Goal: Task Accomplishment & Management: Manage account settings

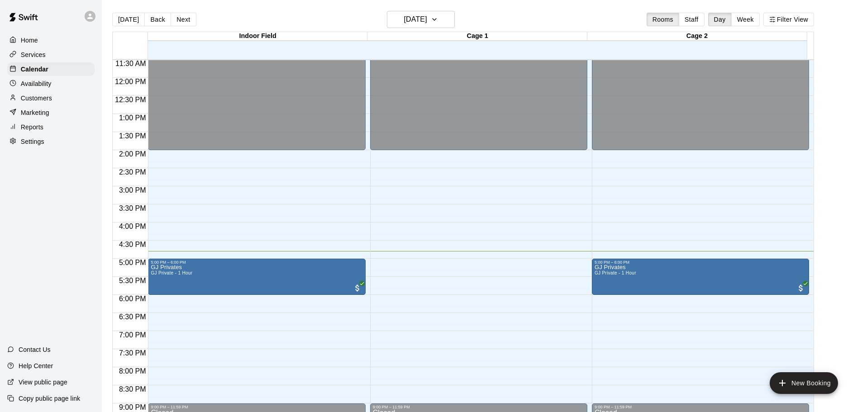
scroll to position [462, 0]
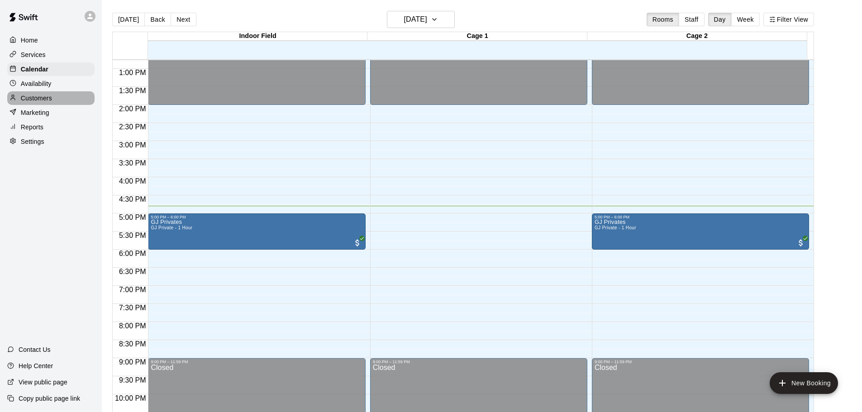
click at [75, 99] on div "Customers" at bounding box center [50, 98] width 87 height 14
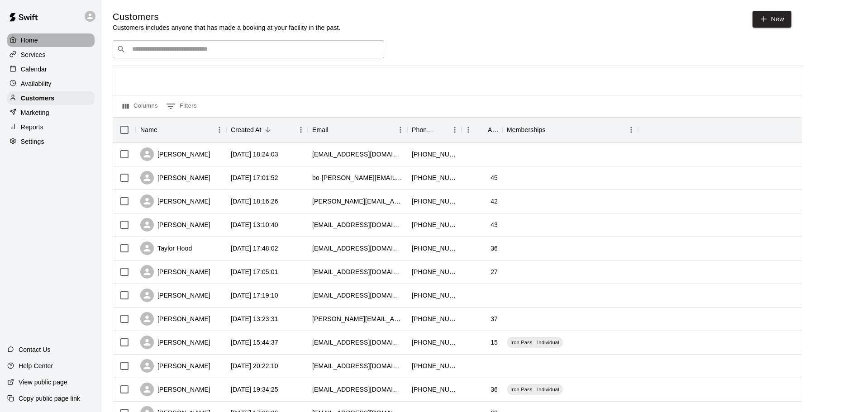
click at [48, 39] on div "Home" at bounding box center [50, 40] width 87 height 14
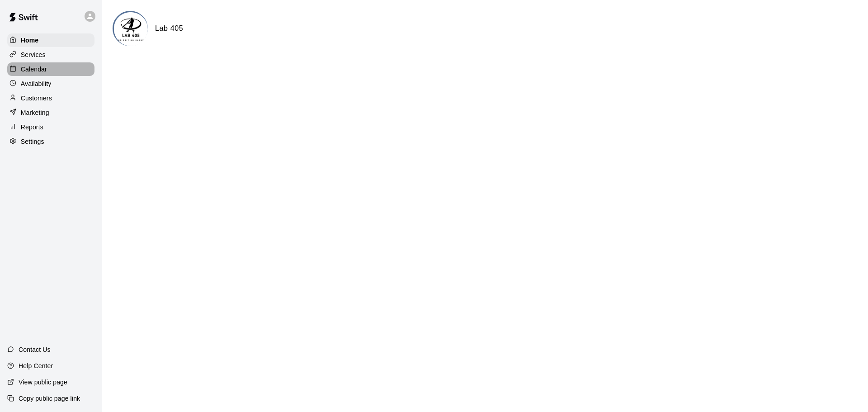
click at [49, 76] on div "Calendar" at bounding box center [50, 69] width 87 height 14
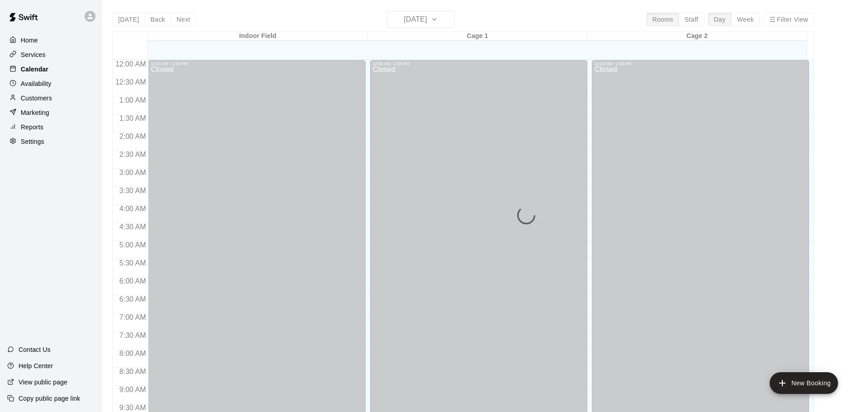
scroll to position [479, 0]
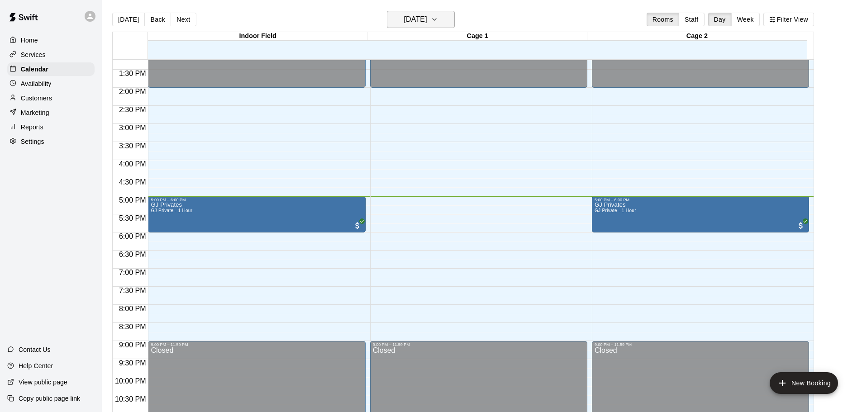
click at [427, 17] on h6 "[DATE]" at bounding box center [415, 19] width 23 height 13
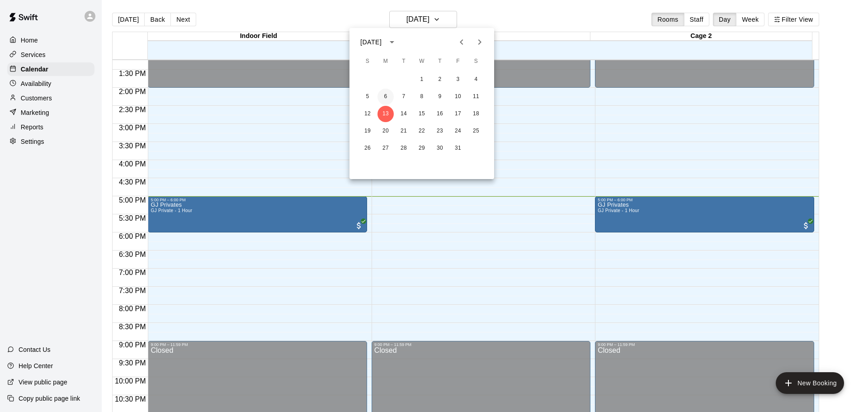
click at [385, 95] on button "6" at bounding box center [386, 97] width 16 height 16
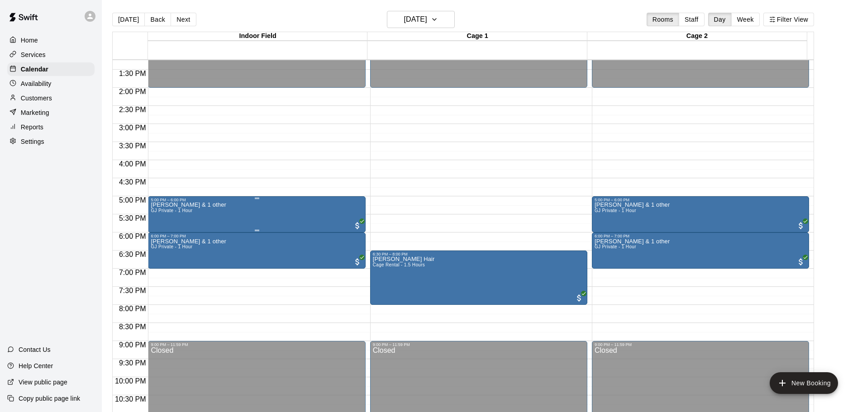
click at [312, 214] on div "[PERSON_NAME] & 1 other GJ Private - 1 Hour" at bounding box center [257, 408] width 212 height 412
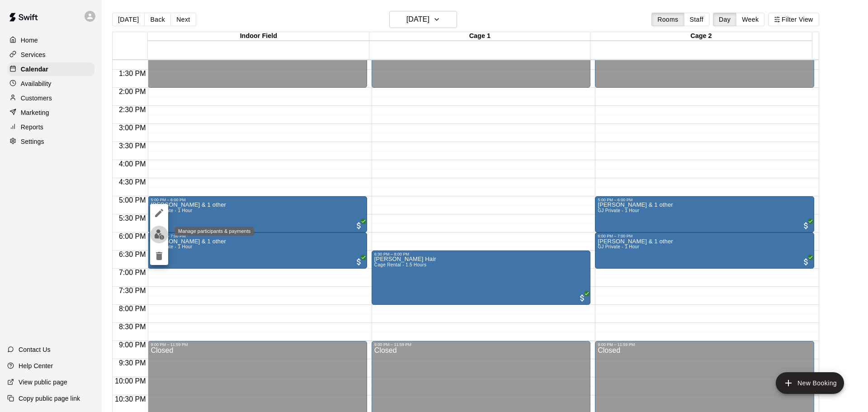
click at [156, 230] on img "edit" at bounding box center [159, 234] width 10 height 10
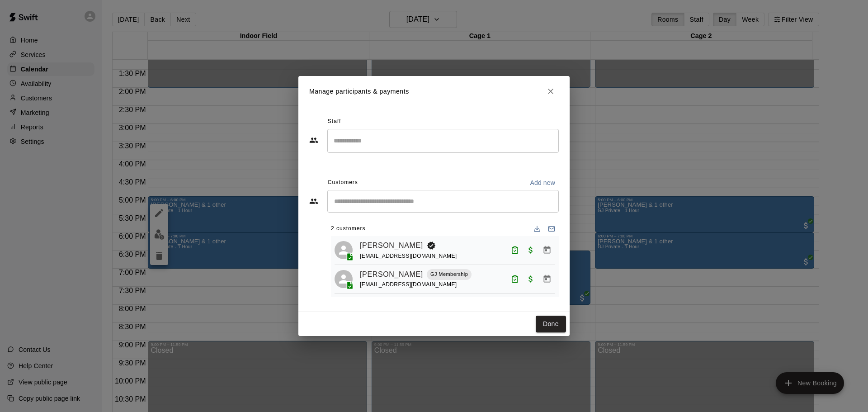
click at [543, 86] on button "Close" at bounding box center [551, 91] width 16 height 16
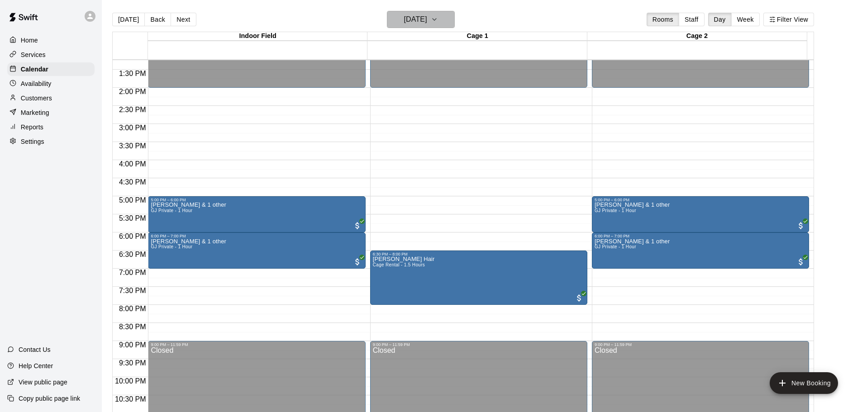
click at [427, 14] on h6 "[DATE]" at bounding box center [415, 19] width 23 height 13
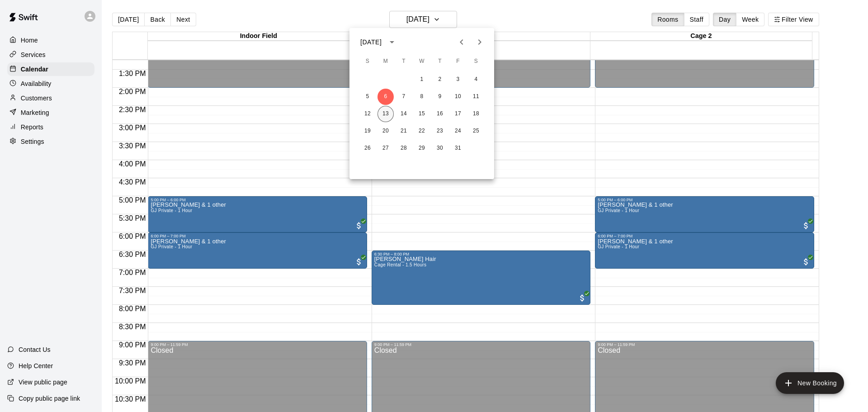
click at [392, 114] on button "13" at bounding box center [386, 114] width 16 height 16
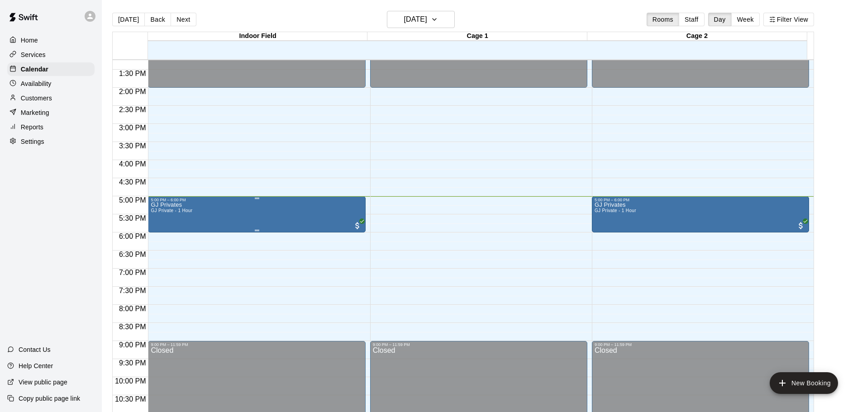
click at [292, 221] on div "GJ Privates GJ Private - 1 Hour" at bounding box center [257, 408] width 212 height 412
click at [161, 236] on img "edit" at bounding box center [159, 234] width 10 height 10
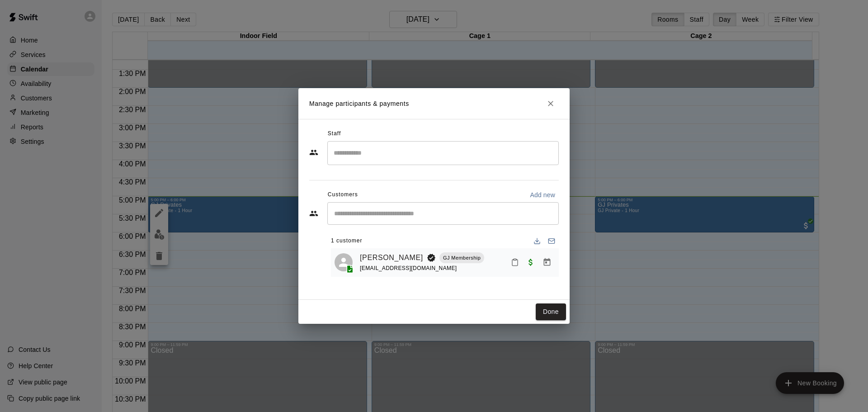
click at [366, 217] on input "Start typing to search customers..." at bounding box center [443, 213] width 223 height 9
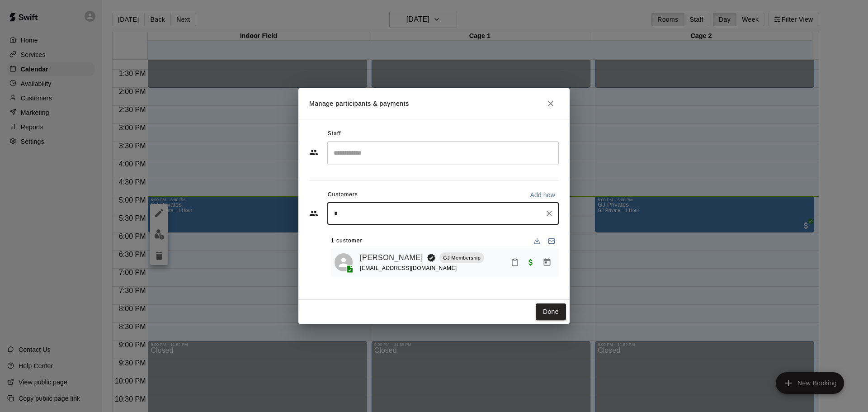
type input "**"
click at [412, 235] on div "[PERSON_NAME]" at bounding box center [401, 234] width 97 height 9
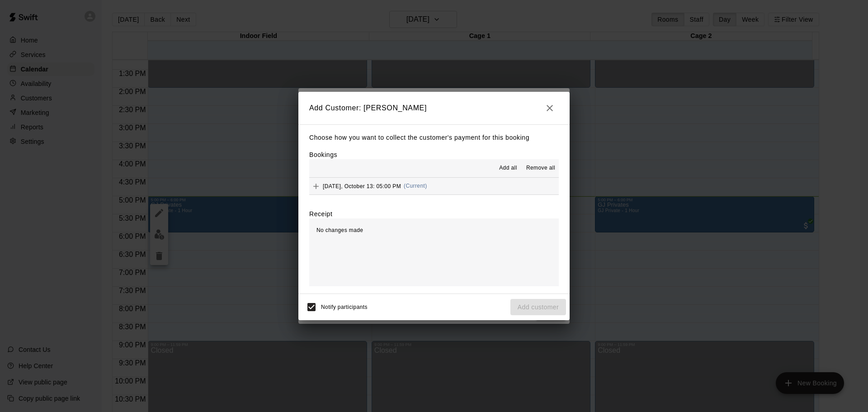
click at [422, 185] on span "(Current)" at bounding box center [416, 186] width 24 height 6
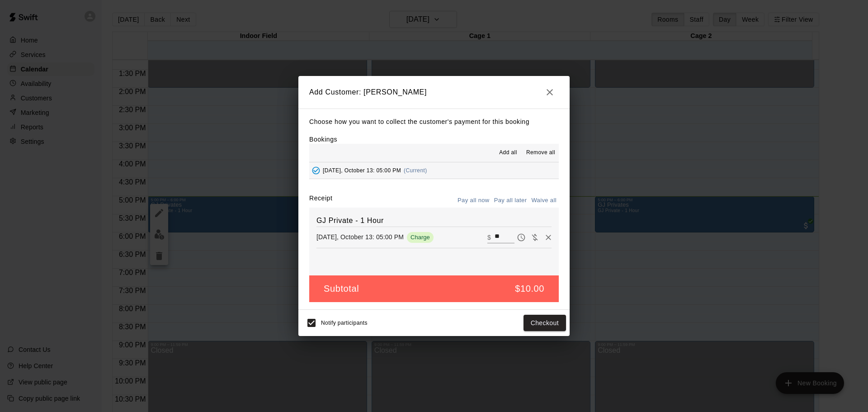
click at [512, 199] on button "Pay all later" at bounding box center [511, 201] width 38 height 14
click at [545, 323] on button "Add customer" at bounding box center [539, 323] width 56 height 17
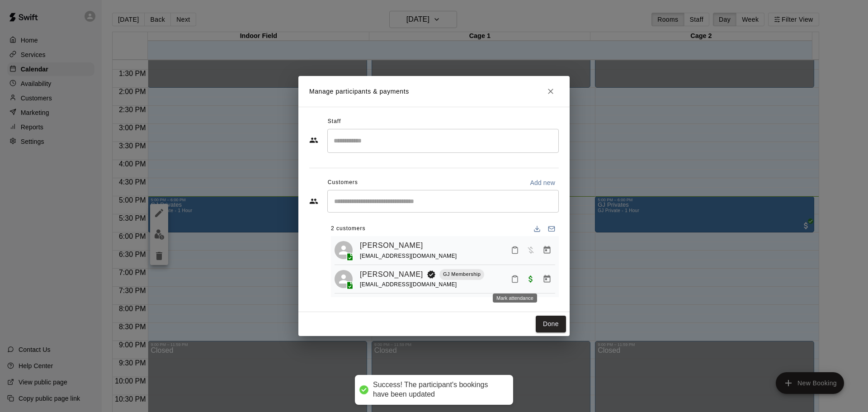
click at [517, 277] on icon "Mark attendance" at bounding box center [515, 279] width 5 height 6
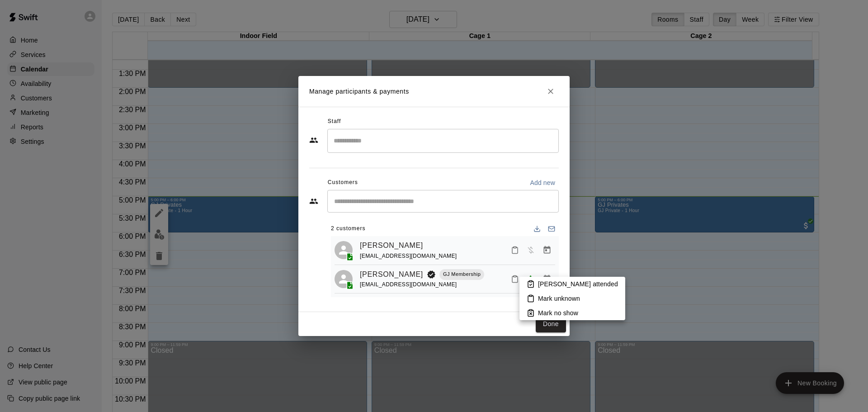
click at [538, 286] on li "[PERSON_NAME] attended" at bounding box center [573, 284] width 106 height 14
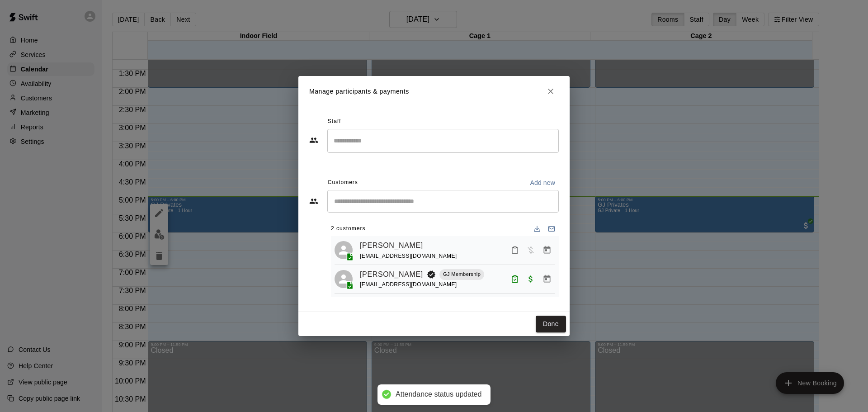
click at [512, 250] on icon "Mark attendance" at bounding box center [515, 250] width 8 height 8
click at [526, 256] on icon at bounding box center [530, 253] width 8 height 8
click at [539, 324] on button "Done" at bounding box center [551, 324] width 30 height 17
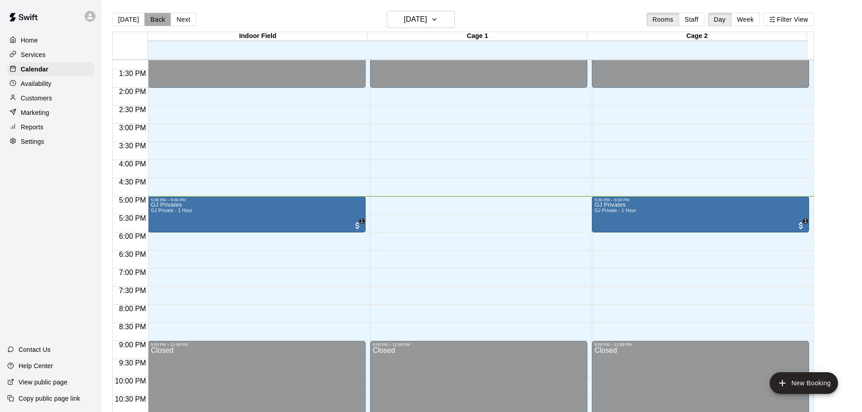
click at [155, 22] on button "Back" at bounding box center [157, 20] width 27 height 14
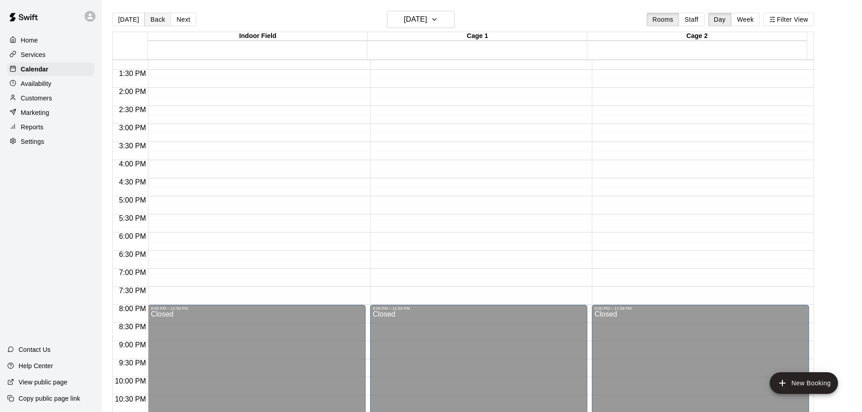
click at [156, 24] on button "Back" at bounding box center [157, 20] width 27 height 14
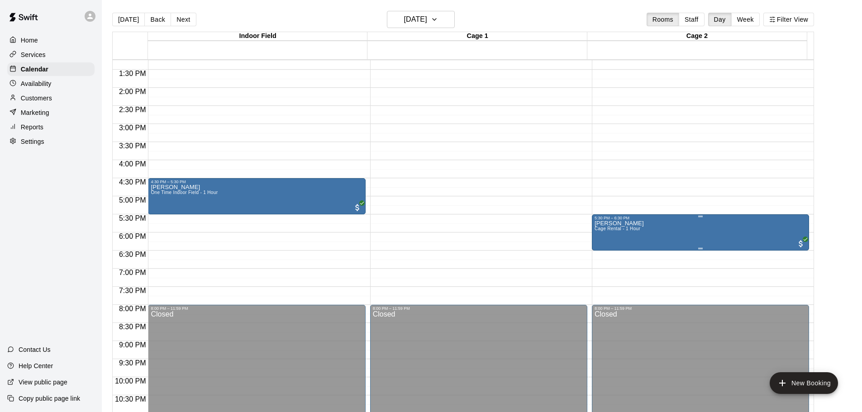
click at [599, 250] on img "edit" at bounding box center [603, 252] width 10 height 10
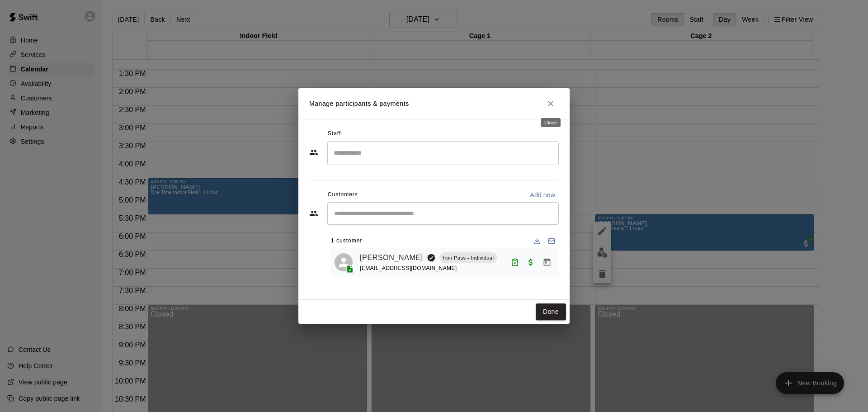
click at [553, 104] on icon "Close" at bounding box center [550, 103] width 9 height 9
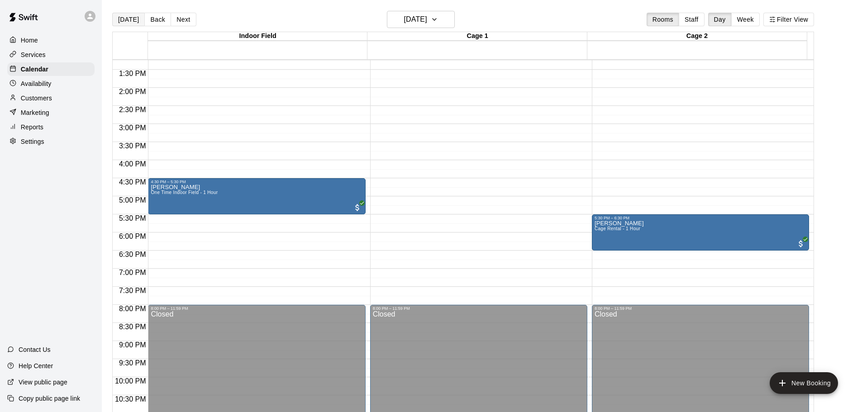
click at [121, 17] on button "[DATE]" at bounding box center [128, 20] width 33 height 14
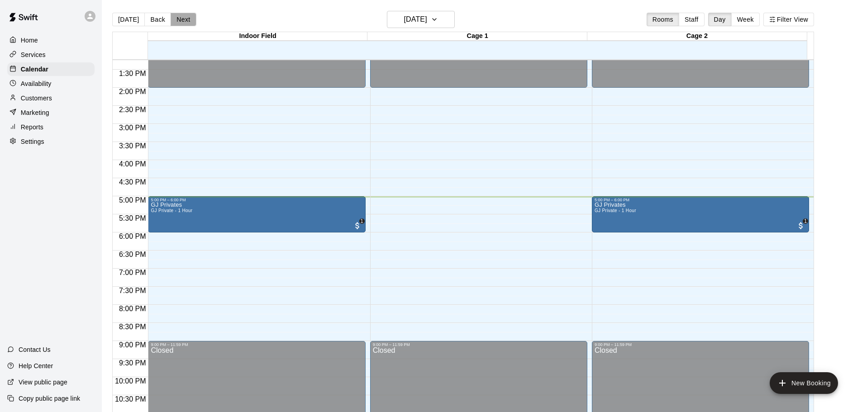
click at [183, 19] on button "Next" at bounding box center [183, 20] width 25 height 14
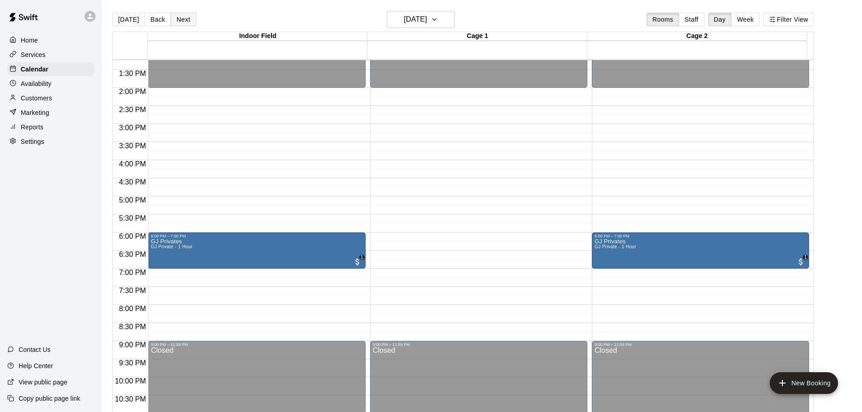
click at [187, 16] on button "Next" at bounding box center [183, 20] width 25 height 14
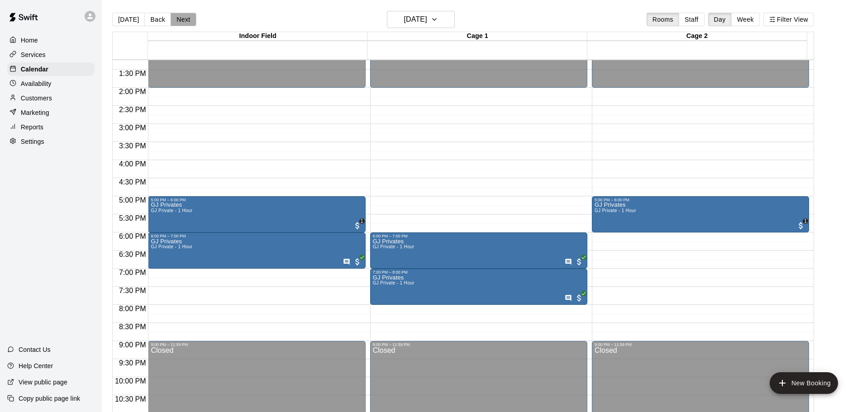
click at [180, 19] on button "Next" at bounding box center [183, 20] width 25 height 14
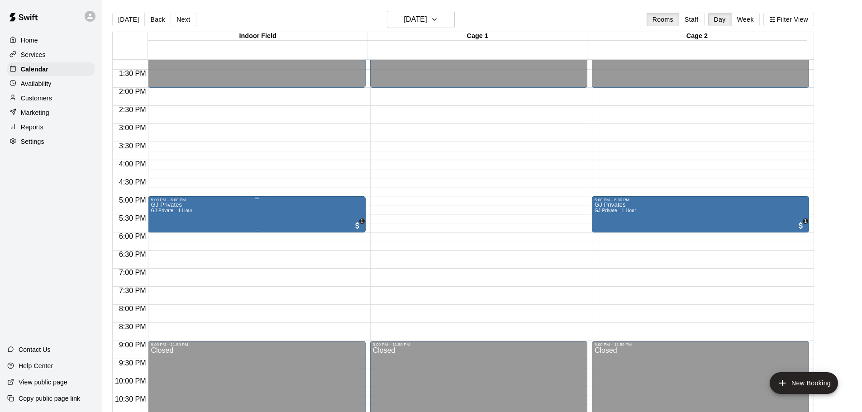
click at [209, 211] on div "GJ Privates GJ Private - 1 Hour 1" at bounding box center [257, 408] width 212 height 412
click at [152, 213] on button "edit" at bounding box center [159, 213] width 18 height 18
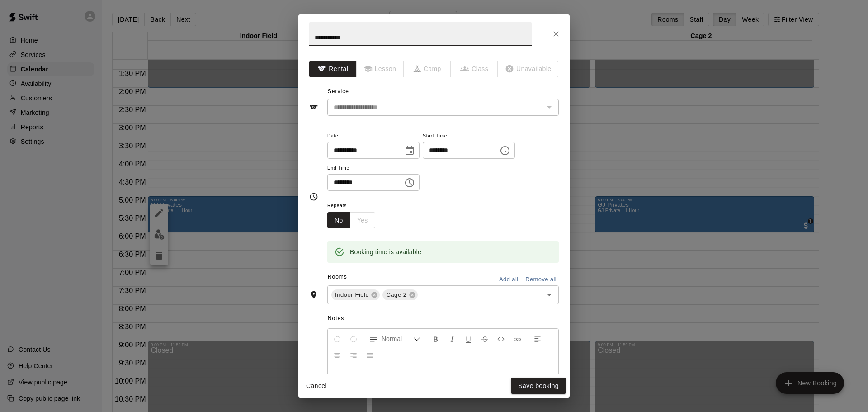
click at [554, 30] on icon "Close" at bounding box center [556, 33] width 9 height 9
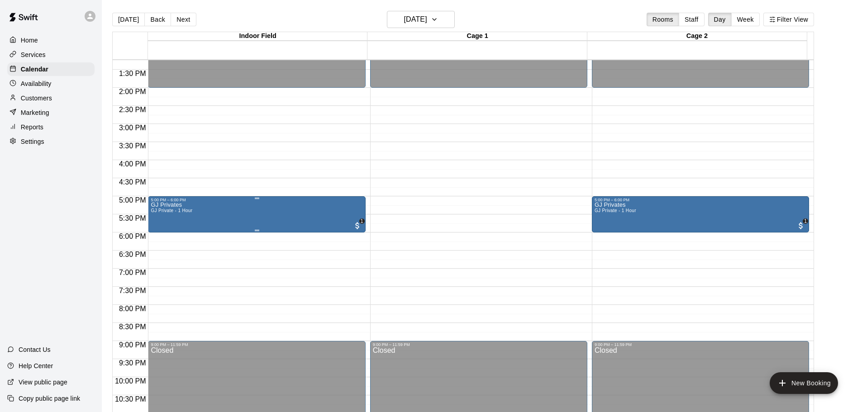
click at [198, 208] on div "GJ Privates GJ Private - 1 Hour 1" at bounding box center [257, 408] width 212 height 412
click at [160, 233] on img "edit" at bounding box center [159, 234] width 10 height 10
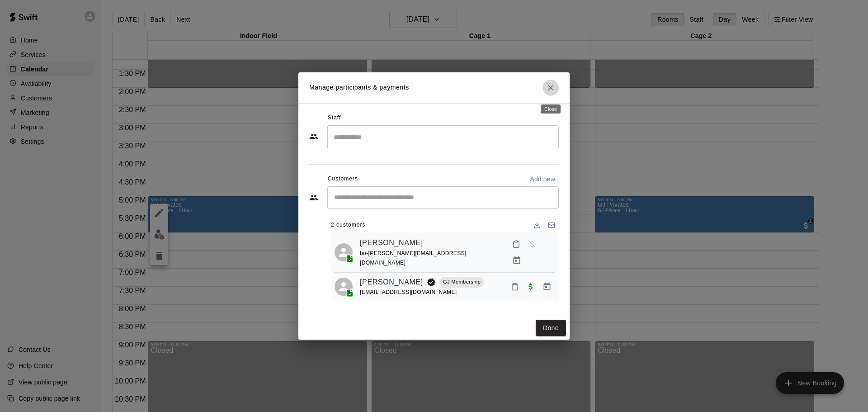
click at [555, 90] on button "Close" at bounding box center [551, 88] width 16 height 16
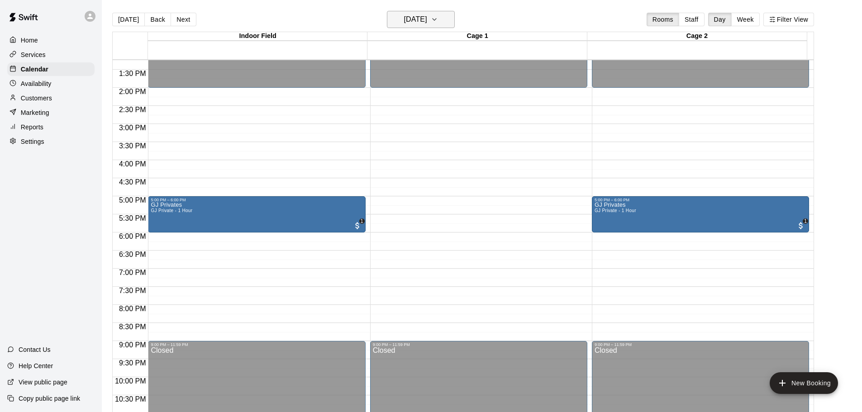
click at [427, 24] on h6 "[DATE]" at bounding box center [415, 19] width 23 height 13
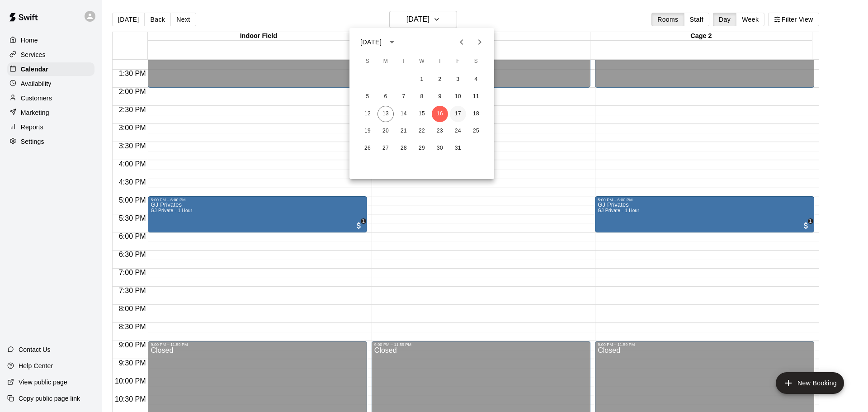
click at [458, 111] on button "17" at bounding box center [458, 114] width 16 height 16
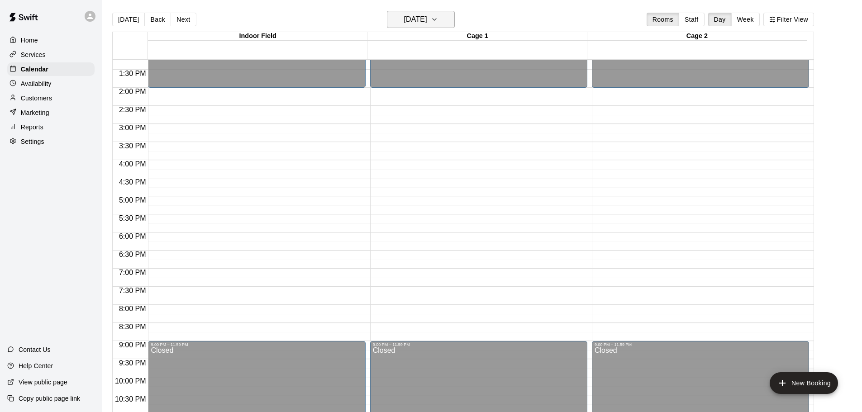
click at [450, 20] on button "[DATE]" at bounding box center [421, 19] width 68 height 17
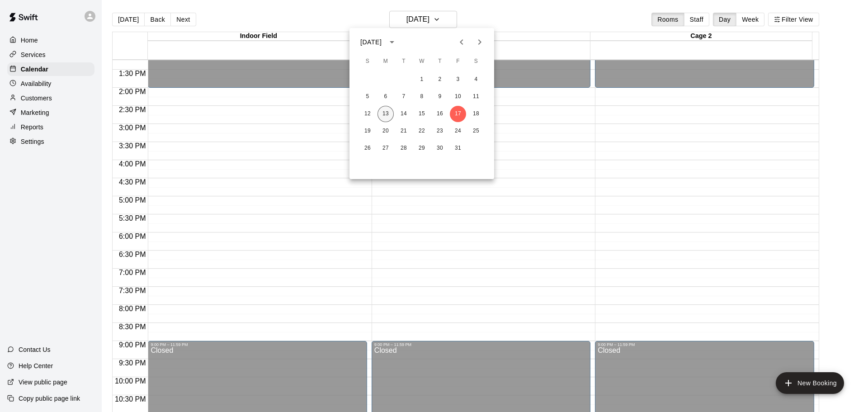
click at [382, 117] on button "13" at bounding box center [386, 114] width 16 height 16
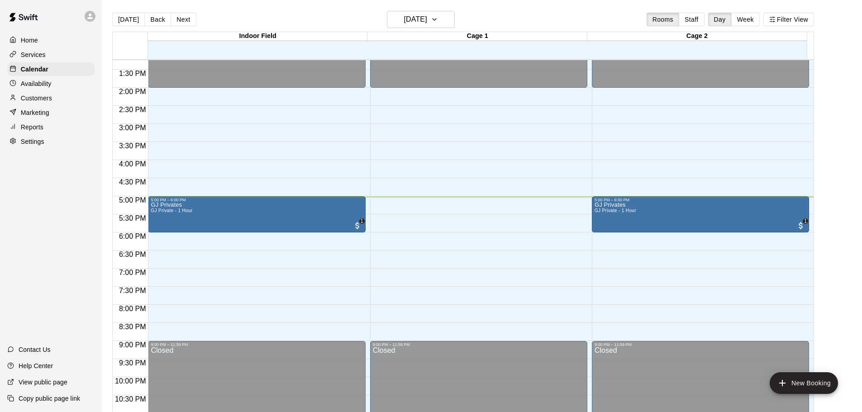
click at [531, 14] on div "[DATE] Back [DATE][DATE] Rooms Staff Day Week Filter View" at bounding box center [463, 21] width 702 height 21
